Goal: Complete application form: Complete application form

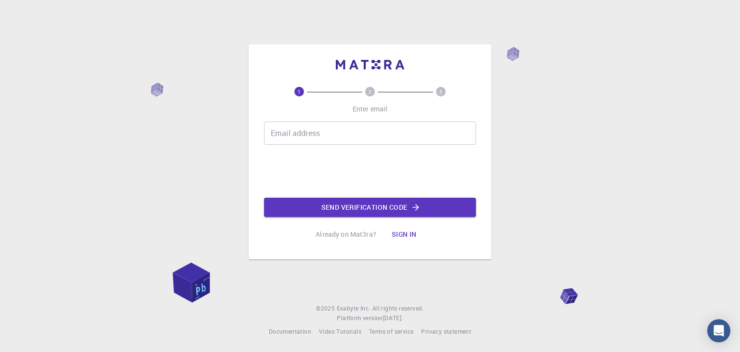
click at [292, 130] on input "Email address" at bounding box center [370, 132] width 212 height 23
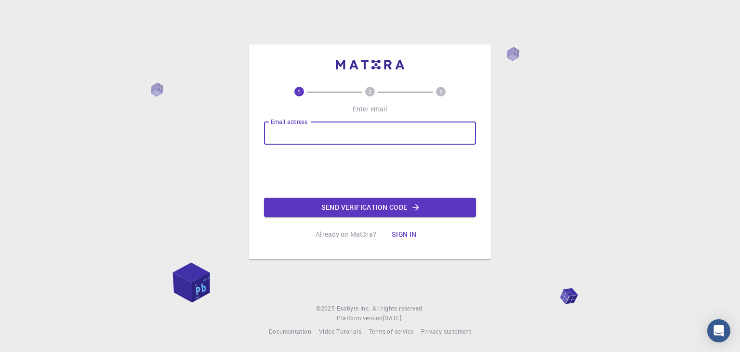
type input "[EMAIL_ADDRESS][DOMAIN_NAME]"
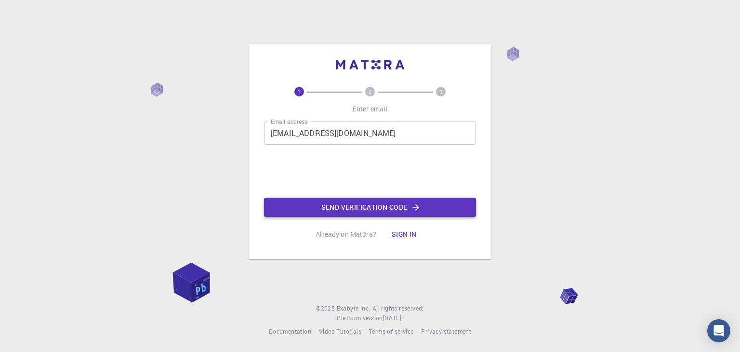
click at [350, 206] on button "Send verification code" at bounding box center [370, 207] width 212 height 19
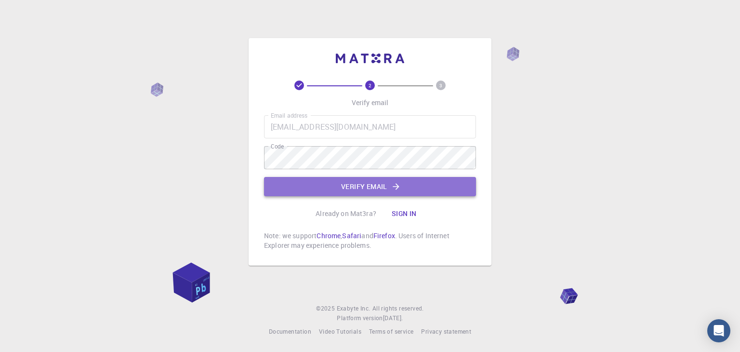
click at [397, 185] on icon "button" at bounding box center [396, 186] width 6 height 6
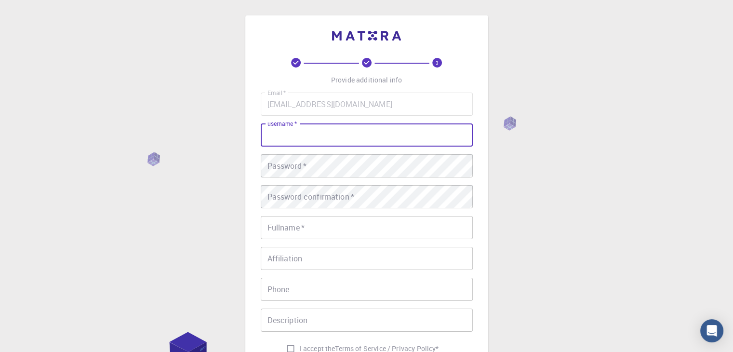
click at [299, 133] on input "username   *" at bounding box center [367, 134] width 212 height 23
type input "TK52"
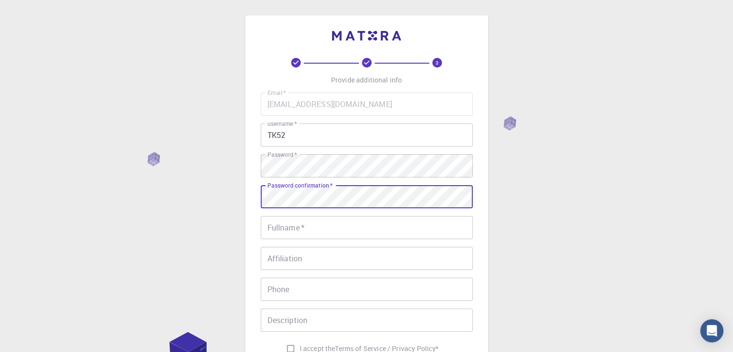
click at [306, 228] on input "Fullname   *" at bounding box center [367, 227] width 212 height 23
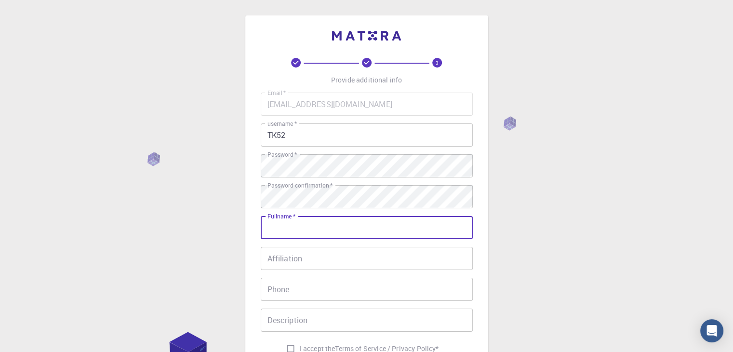
type input "[PERSON_NAME]"
type input "09447850860"
click at [333, 319] on input "Description" at bounding box center [367, 319] width 212 height 23
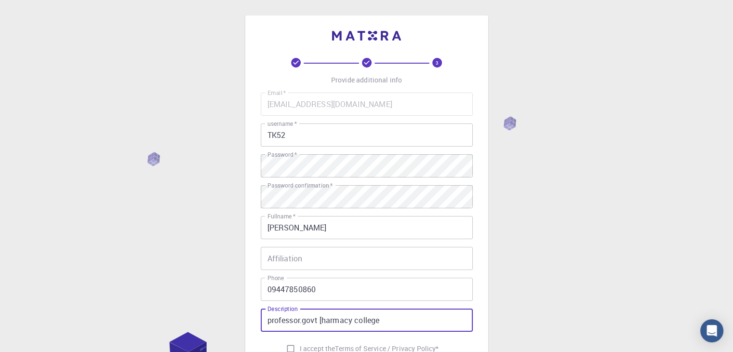
click at [321, 320] on input "professor.govt [harmacy college" at bounding box center [367, 319] width 212 height 23
click at [388, 320] on input "professor.govt pharmacy college" at bounding box center [367, 319] width 212 height 23
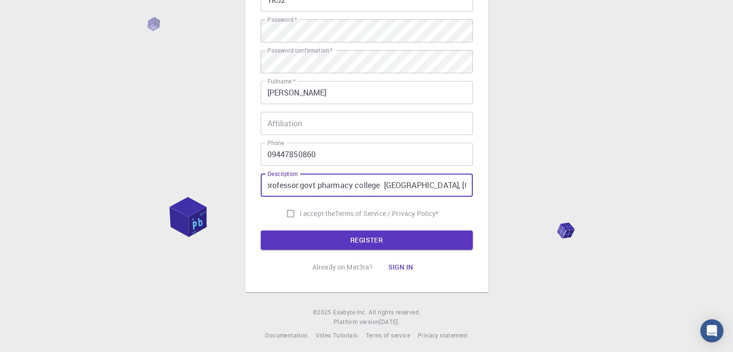
scroll to position [139, 0]
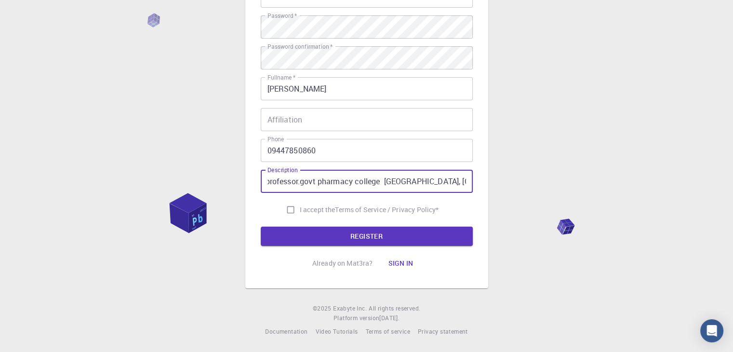
type input "professor.govt pharmacy college [GEOGRAPHIC_DATA], [GEOGRAPHIC_DATA] [GEOGRAPHI…"
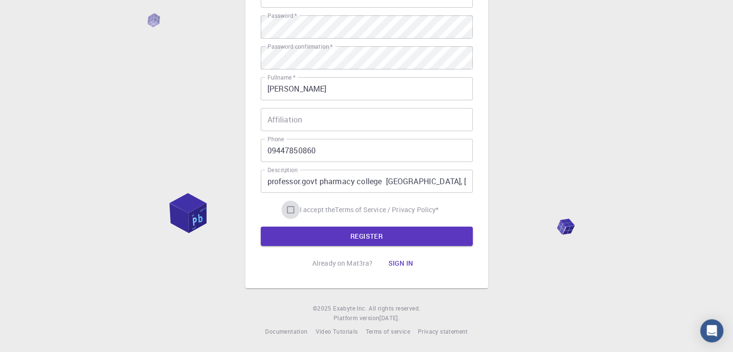
click at [285, 211] on input "I accept the Terms of Service / Privacy Policy *" at bounding box center [290, 209] width 18 height 18
checkbox input "true"
click at [366, 237] on button "REGISTER" at bounding box center [367, 235] width 212 height 19
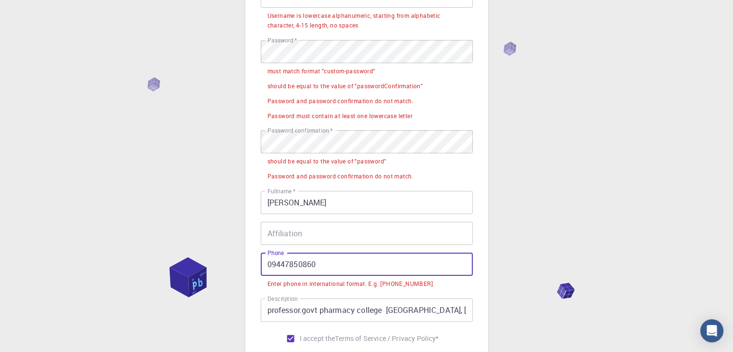
click at [271, 263] on input "09447850860" at bounding box center [367, 263] width 212 height 23
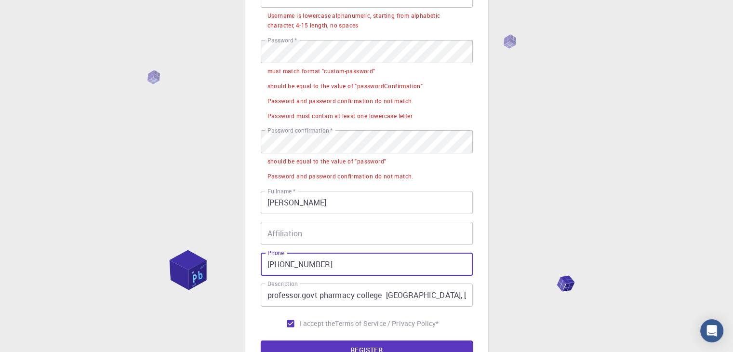
type input "[PHONE_NUMBER]"
click at [290, 230] on div "Affiliation Affiliation" at bounding box center [367, 233] width 212 height 23
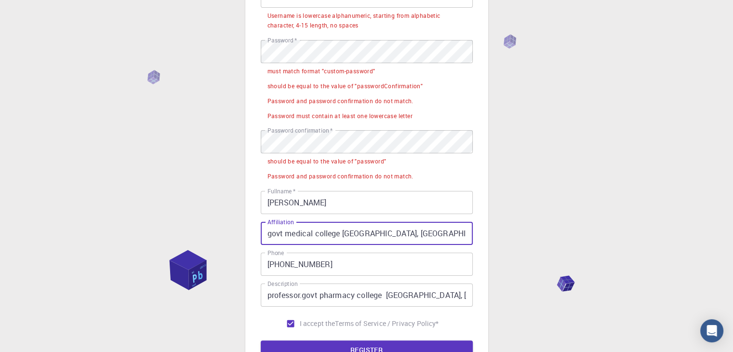
click at [386, 234] on input "govt medical college [GEOGRAPHIC_DATA], [GEOGRAPHIC_DATA] [GEOGRAPHIC_DATA]" at bounding box center [367, 233] width 212 height 23
click at [345, 237] on input "govt medical college [GEOGRAPHIC_DATA], [GEOGRAPHIC_DATA] [GEOGRAPHIC_DATA]" at bounding box center [367, 233] width 212 height 23
click at [270, 234] on input "govt medical college [GEOGRAPHIC_DATA], [GEOGRAPHIC_DATA] [GEOGRAPHIC_DATA]" at bounding box center [367, 233] width 212 height 23
click at [264, 235] on input "Govt medical college [GEOGRAPHIC_DATA], [GEOGRAPHIC_DATA] [GEOGRAPHIC_DATA]" at bounding box center [367, 233] width 212 height 23
type input "Prof Govt medical college [GEOGRAPHIC_DATA], [GEOGRAPHIC_DATA] [GEOGRAPHIC_DATA]"
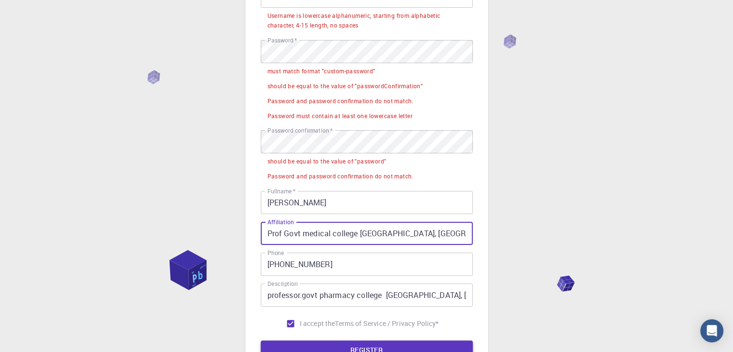
click at [376, 348] on button "REGISTER" at bounding box center [367, 349] width 212 height 19
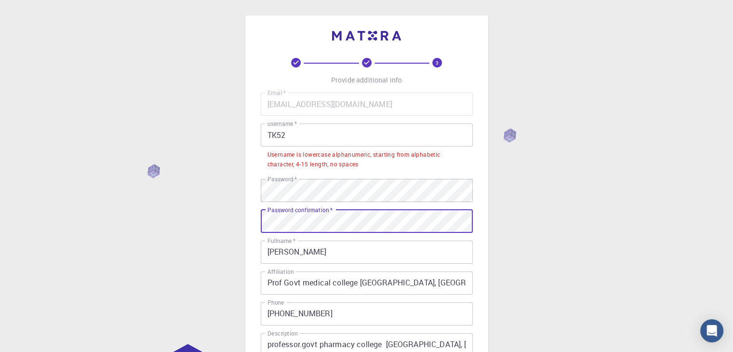
click at [298, 138] on input "TK52" at bounding box center [367, 134] width 212 height 23
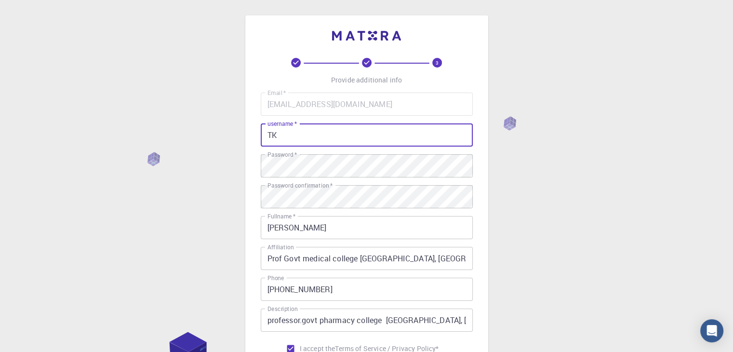
type input "T"
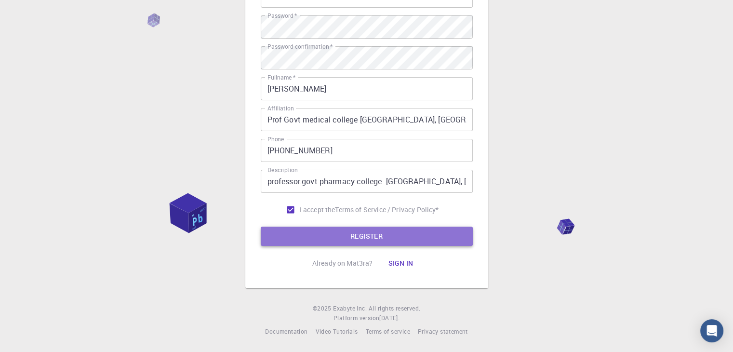
click at [374, 236] on button "REGISTER" at bounding box center [367, 235] width 212 height 19
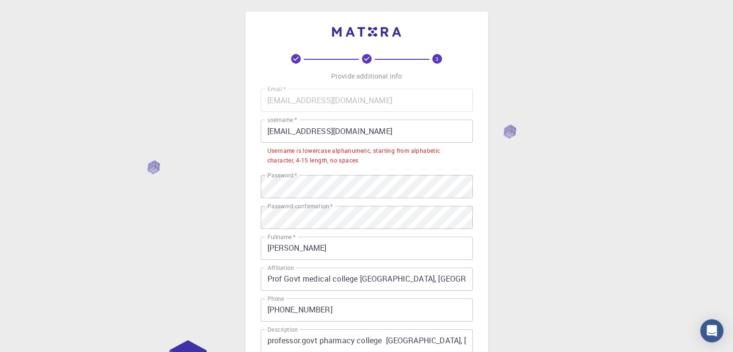
scroll to position [0, 0]
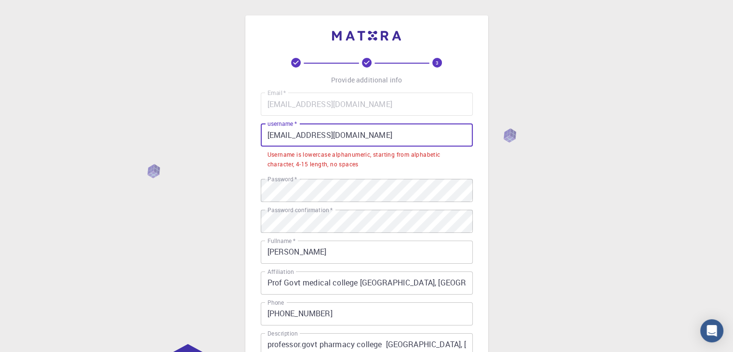
click at [369, 136] on input "[EMAIL_ADDRESS][DOMAIN_NAME]" at bounding box center [367, 134] width 212 height 23
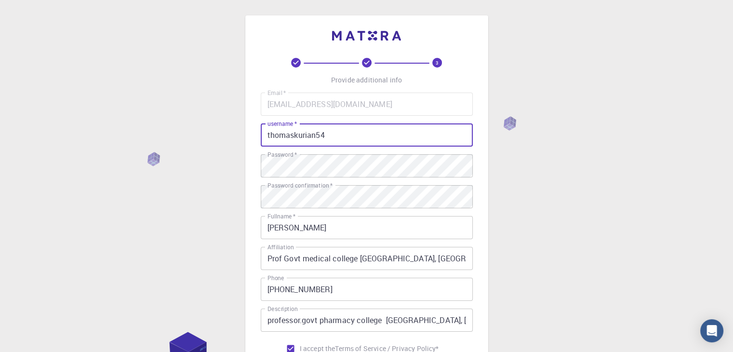
scroll to position [139, 0]
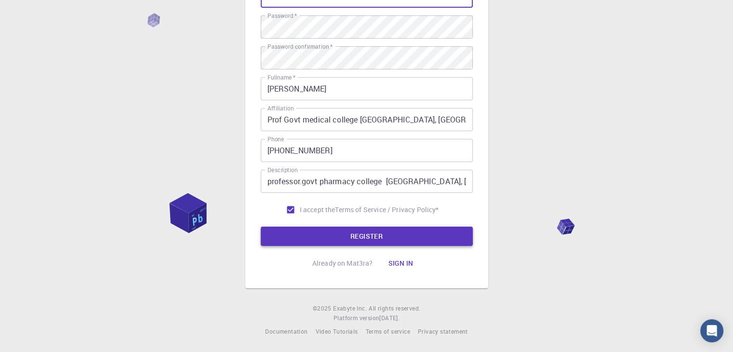
type input "thomaskurian54"
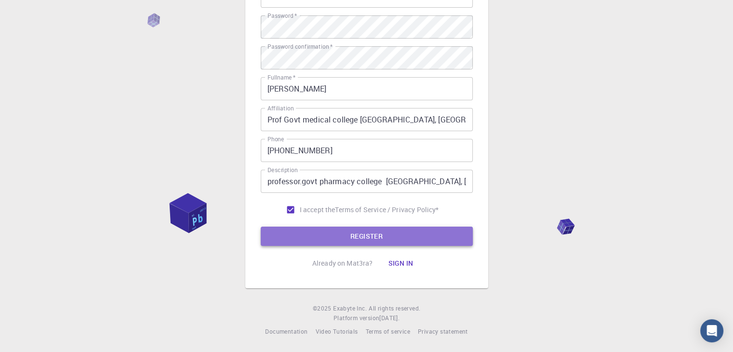
click at [357, 232] on button "REGISTER" at bounding box center [367, 235] width 212 height 19
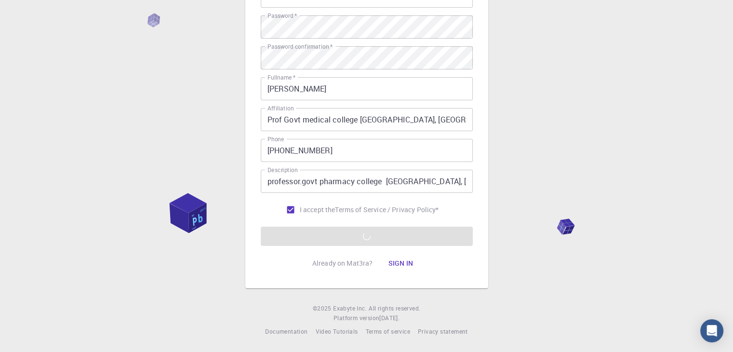
click at [343, 237] on form "Email   * [EMAIL_ADDRESS][DOMAIN_NAME] Email   * username   * thomaskurian54 us…" at bounding box center [367, 100] width 212 height 292
click at [401, 263] on button "Sign in" at bounding box center [400, 262] width 40 height 19
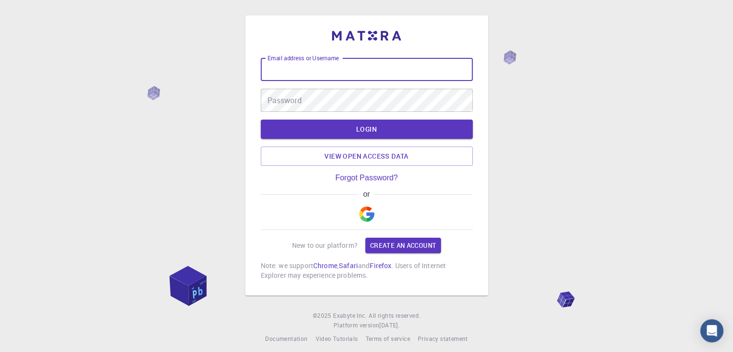
click at [338, 67] on input "Email address or Username" at bounding box center [367, 69] width 212 height 23
type input "thomaskurian54"
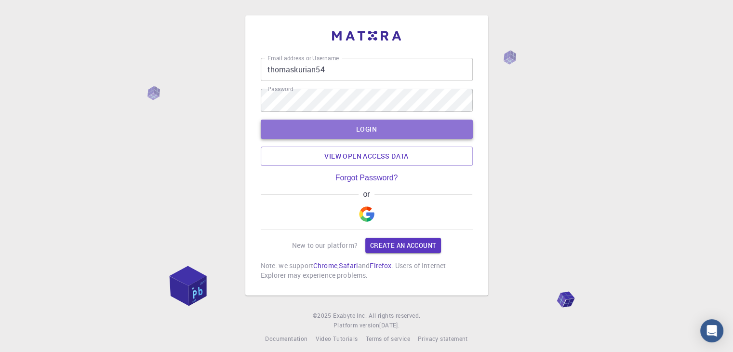
click at [373, 127] on button "LOGIN" at bounding box center [367, 128] width 212 height 19
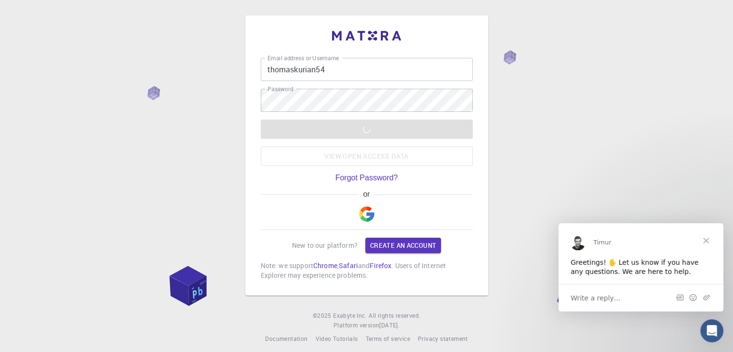
click at [605, 290] on div "Write a reply…" at bounding box center [640, 296] width 165 height 27
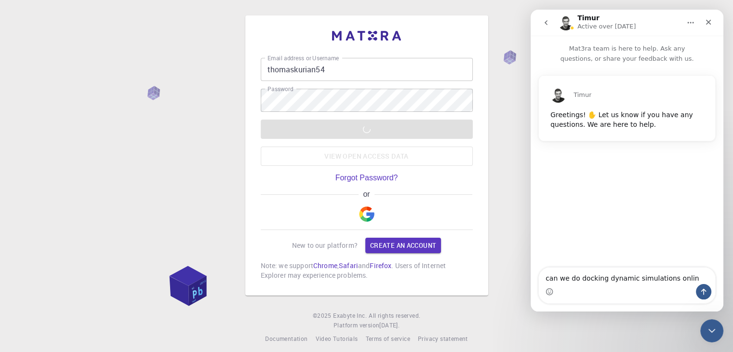
type textarea "can we do docking dynamic simulations online"
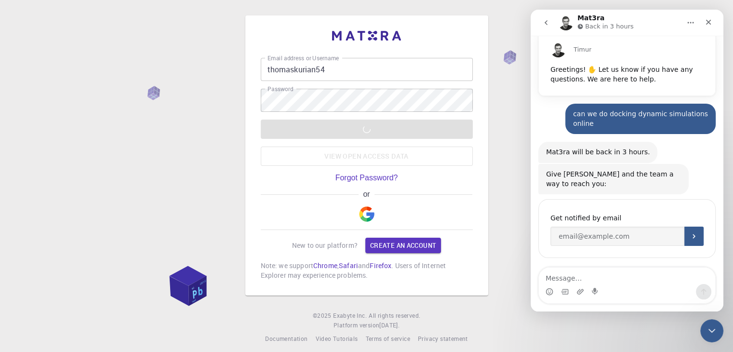
scroll to position [67, 0]
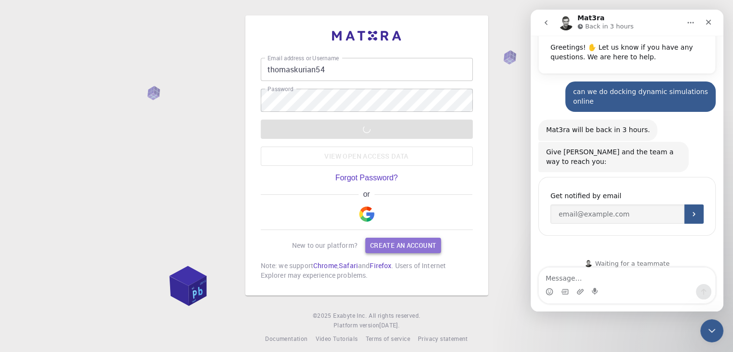
click at [421, 239] on link "Create an account" at bounding box center [403, 244] width 76 height 15
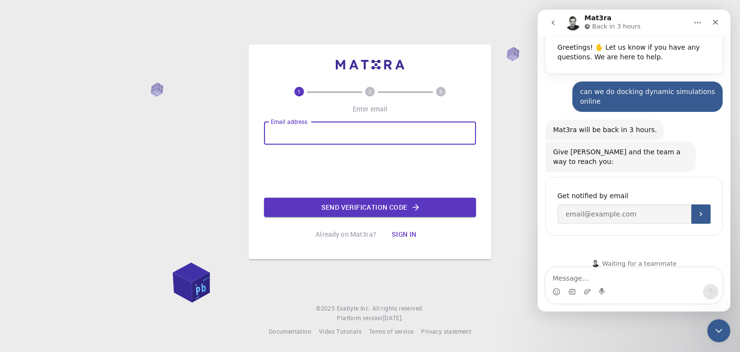
click at [310, 136] on input "Email address" at bounding box center [370, 132] width 212 height 23
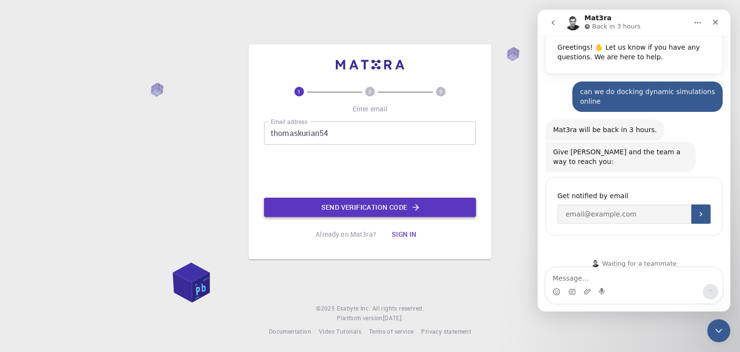
click at [363, 208] on button "Send verification code" at bounding box center [370, 207] width 212 height 19
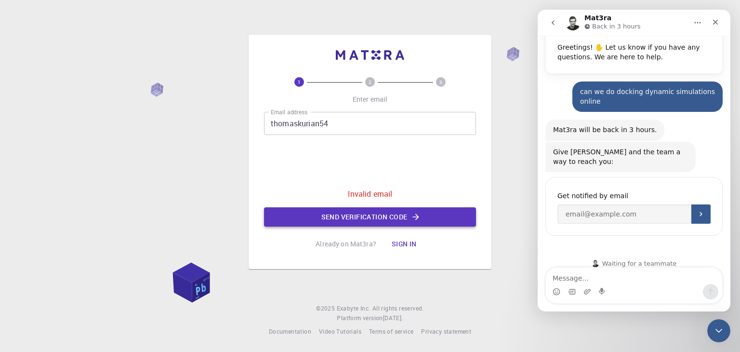
click at [416, 218] on icon "button" at bounding box center [416, 217] width 10 height 10
click at [331, 125] on input "thomaskurian54" at bounding box center [370, 123] width 212 height 23
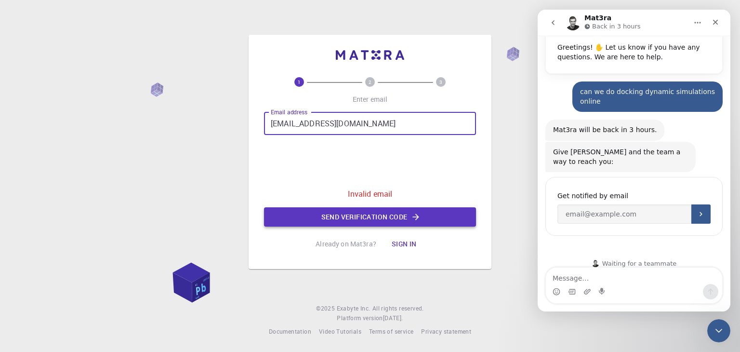
type input "[EMAIL_ADDRESS][DOMAIN_NAME]"
click at [409, 217] on button "Send verification code" at bounding box center [370, 216] width 212 height 19
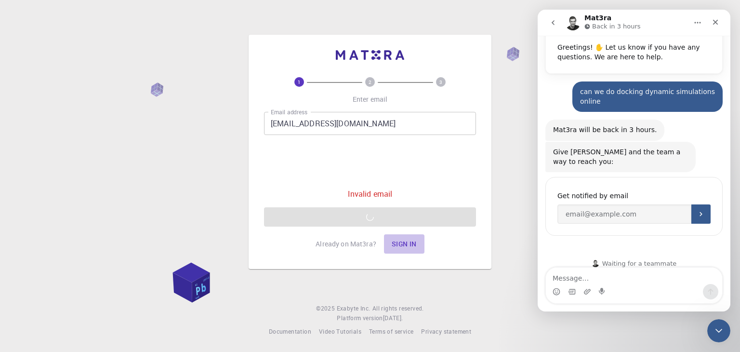
click at [415, 242] on button "Sign in" at bounding box center [404, 243] width 40 height 19
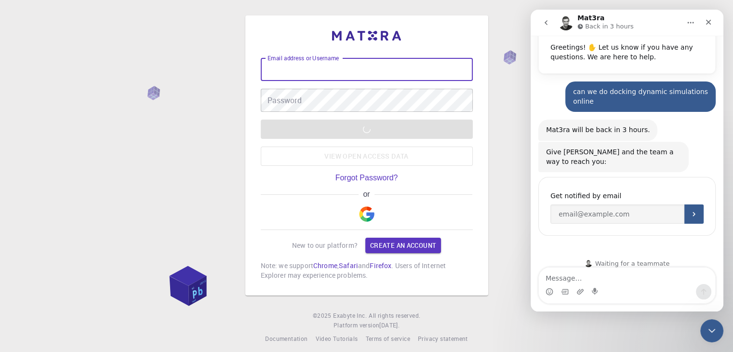
click at [336, 69] on input "Email address or Username" at bounding box center [367, 69] width 212 height 23
type input "thomaskurian54"
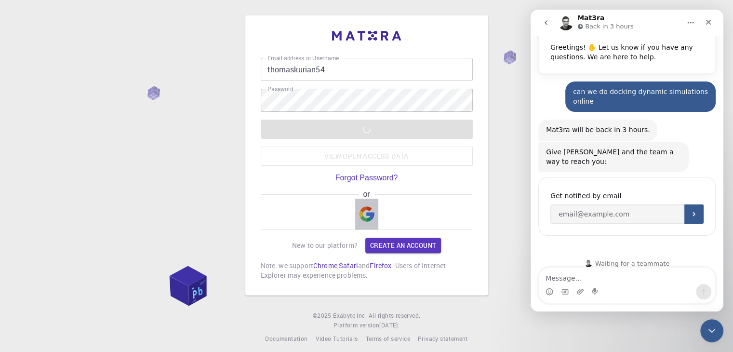
click at [367, 210] on img "button" at bounding box center [366, 213] width 15 height 15
